Goal: Information Seeking & Learning: Learn about a topic

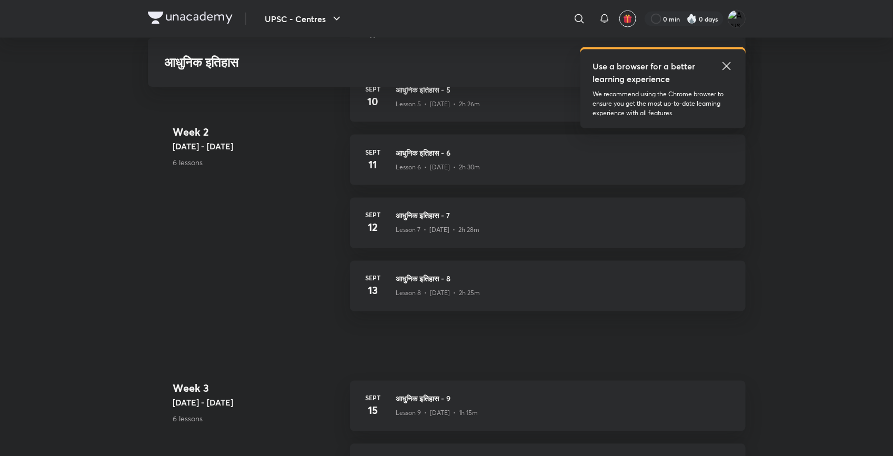
scroll to position [804, 0]
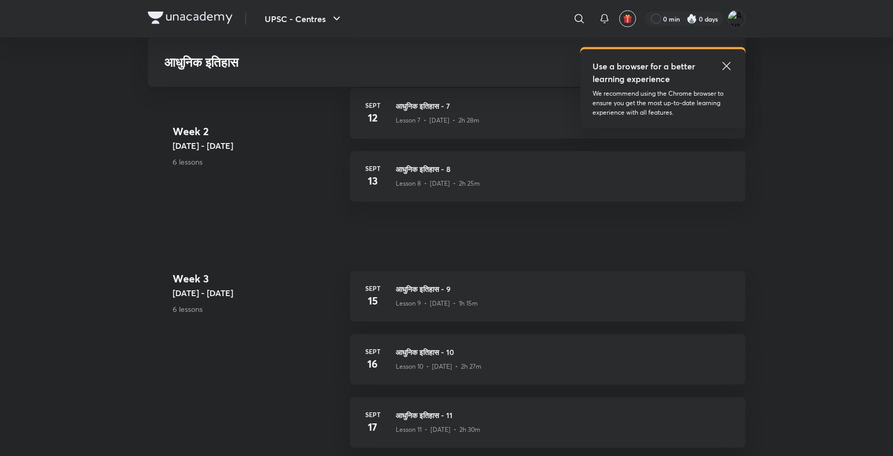
click at [724, 66] on icon at bounding box center [727, 66] width 13 height 13
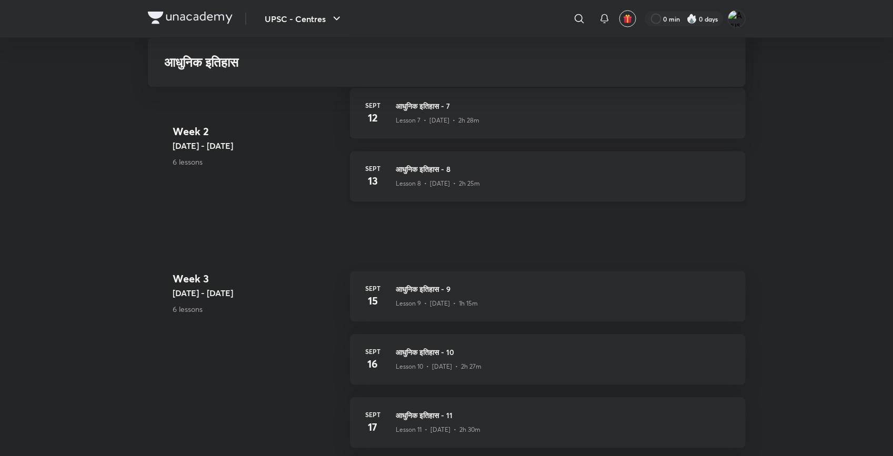
click at [606, 179] on div "Lesson 8 • [DATE] • 2h 25m" at bounding box center [564, 182] width 337 height 14
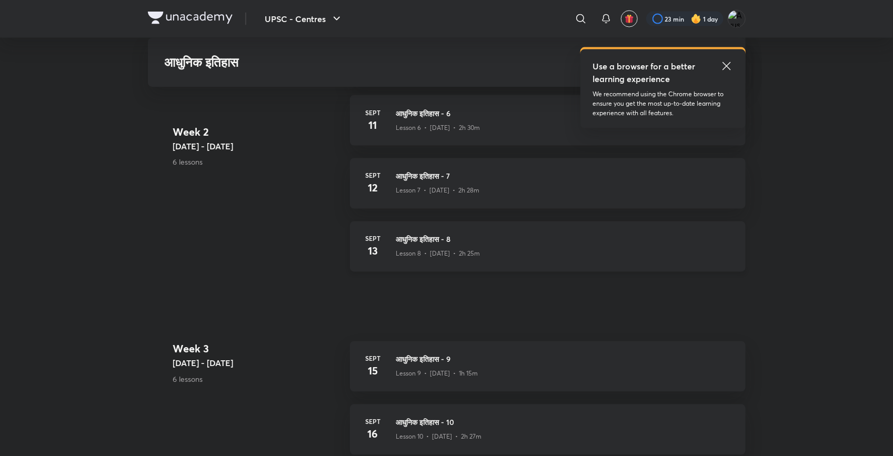
click at [440, 249] on p "Lesson 8 • [DATE] • 2h 25m" at bounding box center [438, 253] width 84 height 9
